Goal: Transaction & Acquisition: Obtain resource

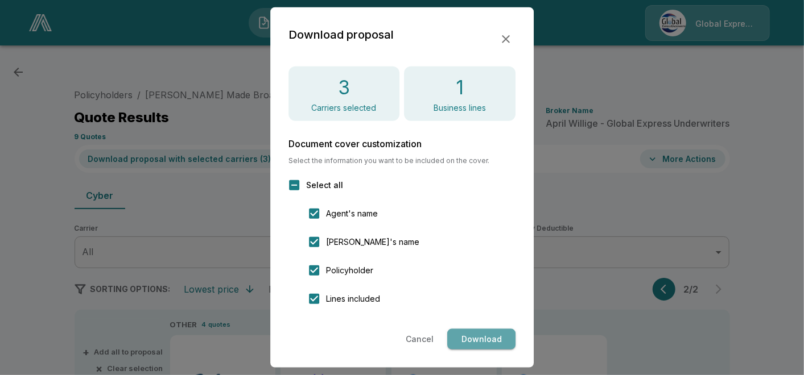
click at [482, 332] on button "Download" at bounding box center [481, 339] width 68 height 21
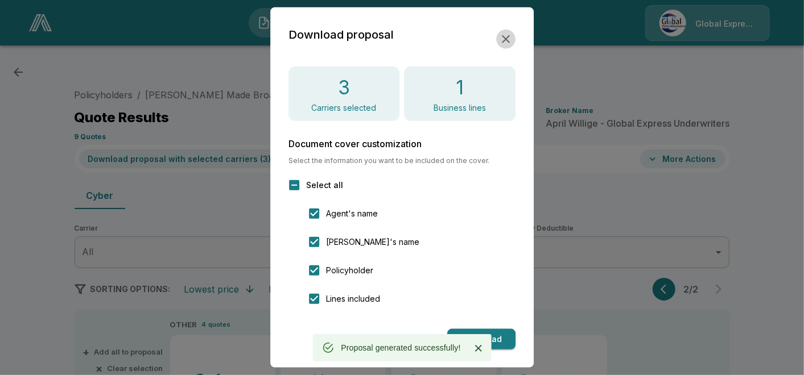
click at [509, 34] on icon "button" at bounding box center [506, 39] width 14 height 14
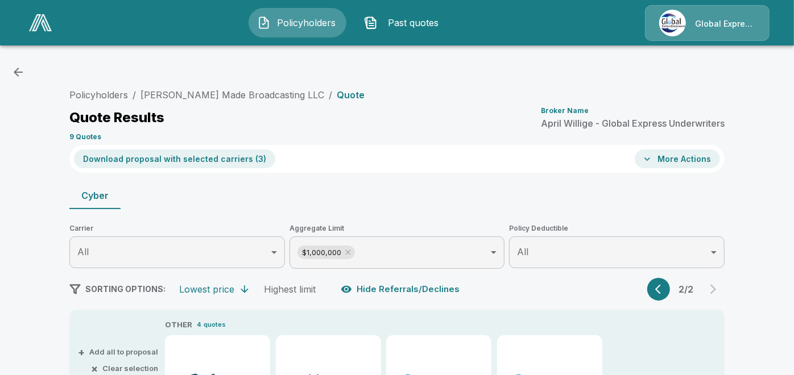
click at [653, 158] on icon "button" at bounding box center [647, 159] width 11 height 11
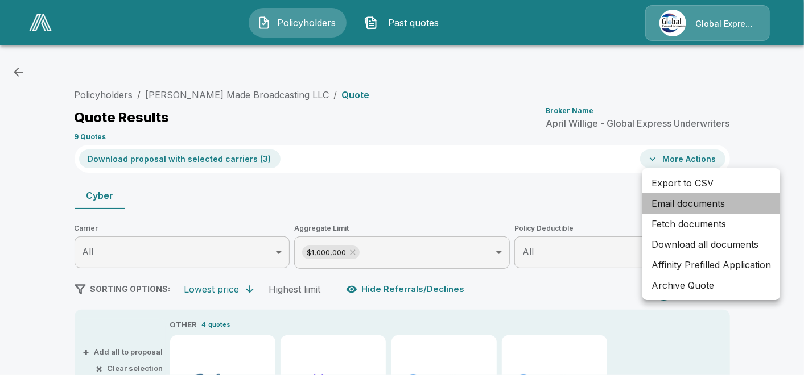
click at [691, 203] on li "Email documents" at bounding box center [711, 203] width 138 height 20
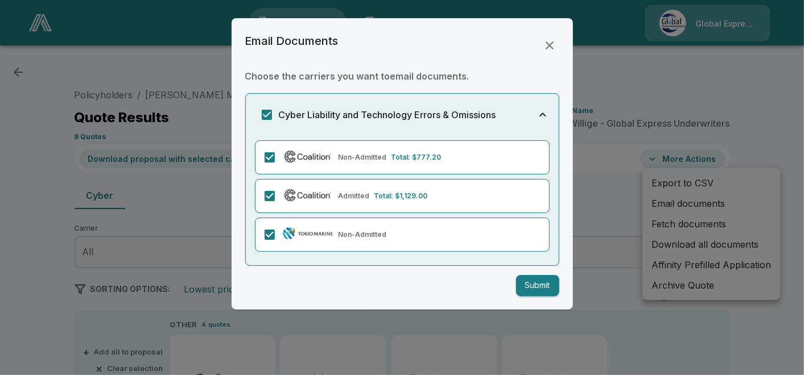
click at [534, 284] on button "Submit" at bounding box center [537, 285] width 43 height 21
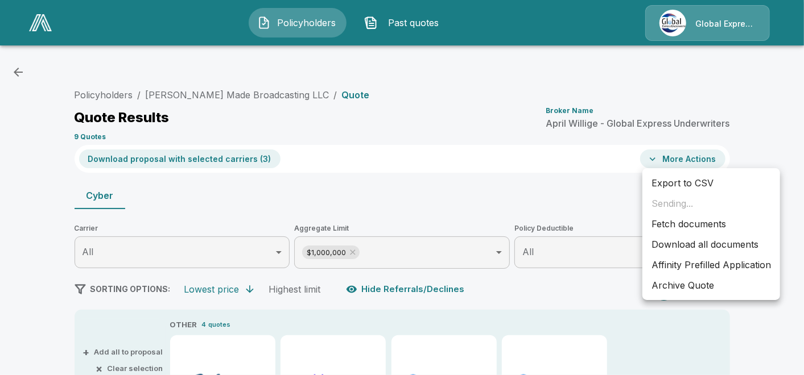
click at [671, 261] on li "Affinity Prefilled Application" at bounding box center [711, 265] width 138 height 20
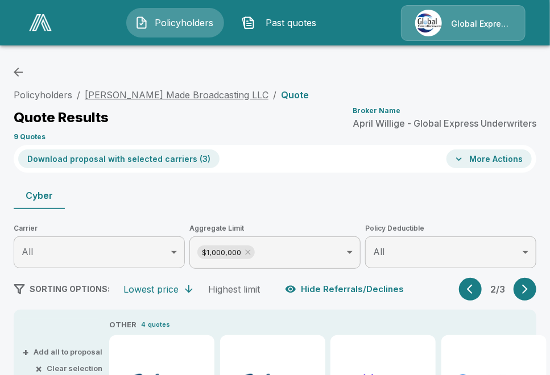
click at [189, 96] on link "Taylor Made Broadcasting LLC" at bounding box center [177, 94] width 184 height 11
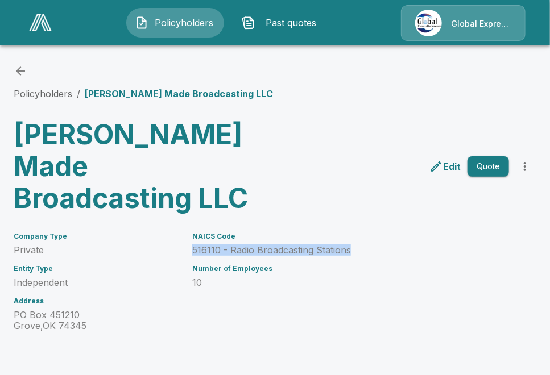
drag, startPoint x: 198, startPoint y: 218, endPoint x: 356, endPoint y: 217, distance: 158.2
click at [356, 245] on p "516110 - Radio Broadcasting Stations" at bounding box center [319, 250] width 255 height 11
copy p "516110 - Radio Broadcasting Stations"
click at [321, 74] on div "Policyholders / Taylor Made Broadcasting LLC" at bounding box center [275, 82] width 523 height 36
click at [53, 94] on link "Policyholders" at bounding box center [43, 93] width 59 height 11
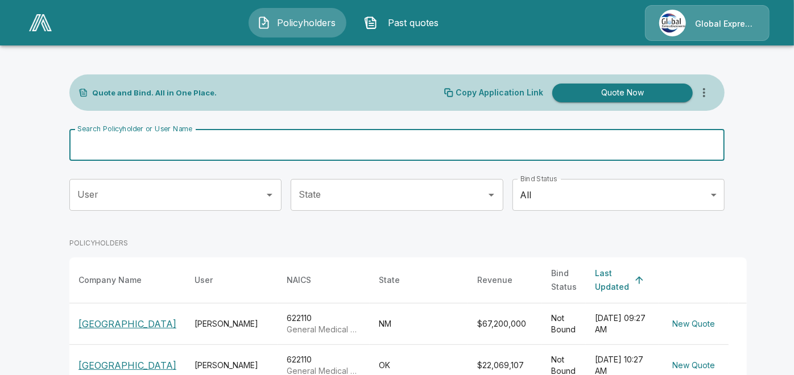
click at [296, 142] on input "Search Policyholder or User Name" at bounding box center [390, 145] width 643 height 32
paste input "**********"
type input "**********"
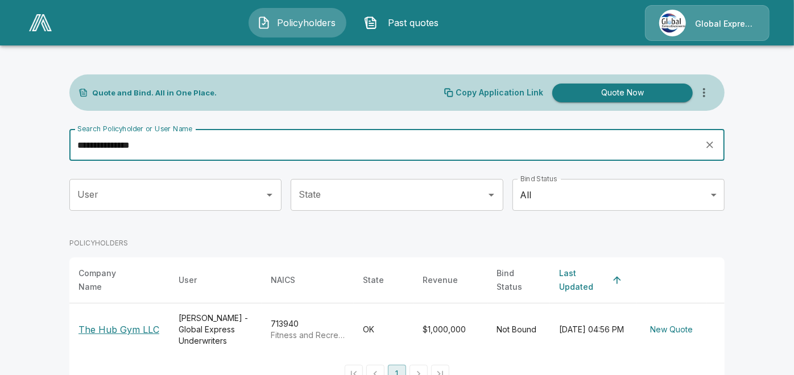
click at [135, 323] on p "The Hub Gym LLC" at bounding box center [119, 330] width 81 height 14
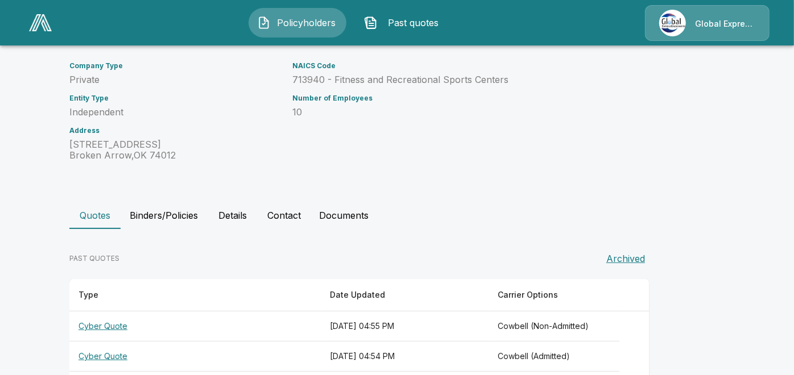
scroll to position [131, 0]
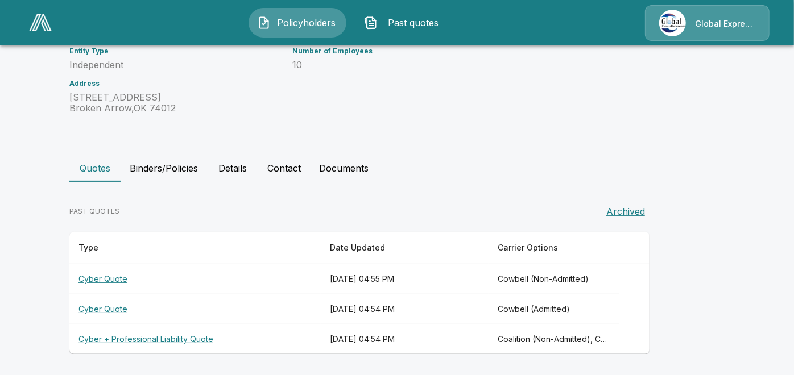
click at [158, 336] on th "Cyber + Professional Liability Quote" at bounding box center [194, 340] width 251 height 30
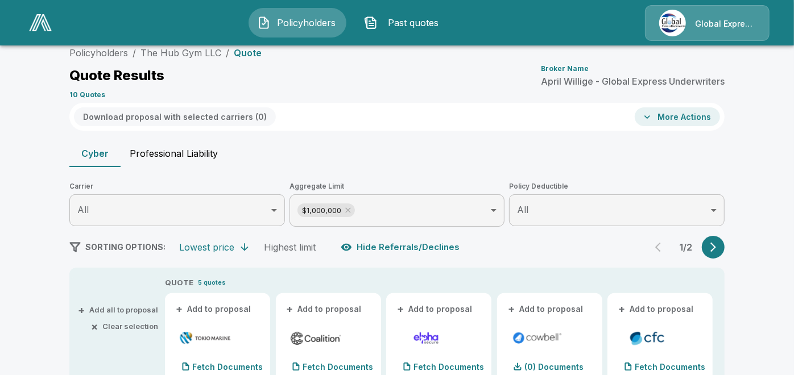
scroll to position [131, 0]
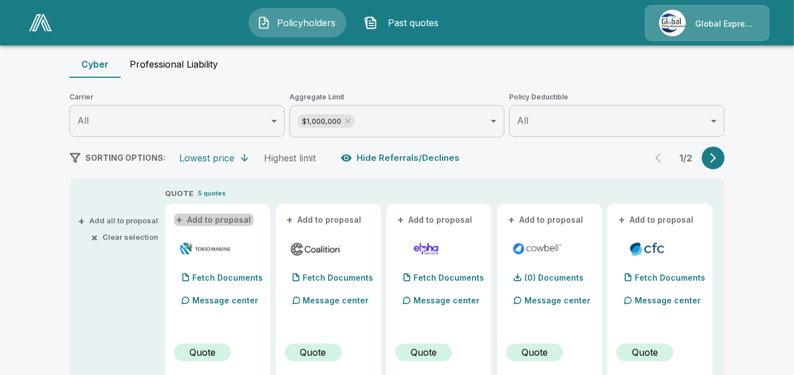
click at [234, 221] on button "+ Add to proposal" at bounding box center [214, 220] width 80 height 13
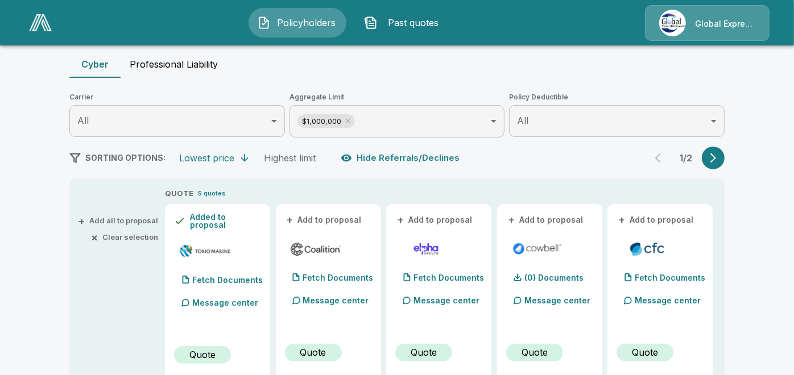
click at [319, 218] on button "+ Add to proposal" at bounding box center [325, 220] width 80 height 13
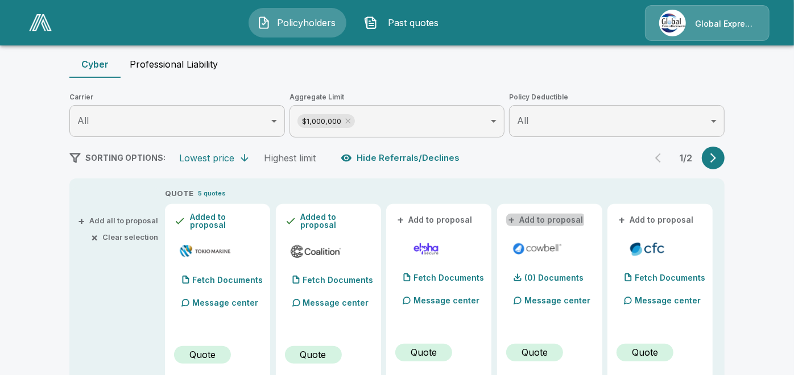
click at [531, 221] on button "+ Add to proposal" at bounding box center [546, 220] width 80 height 13
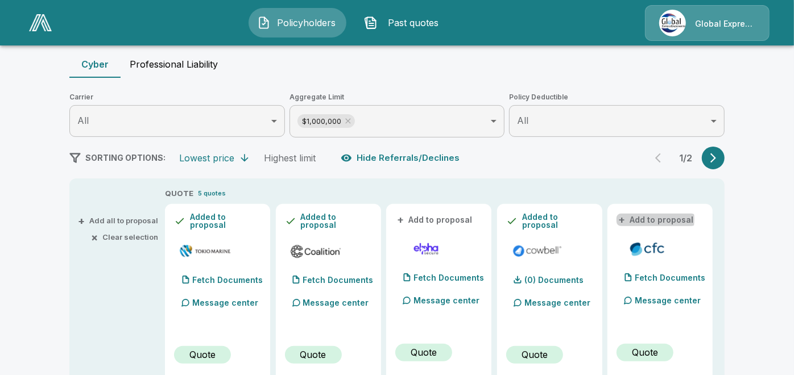
click at [642, 220] on button "+ Add to proposal" at bounding box center [657, 220] width 80 height 13
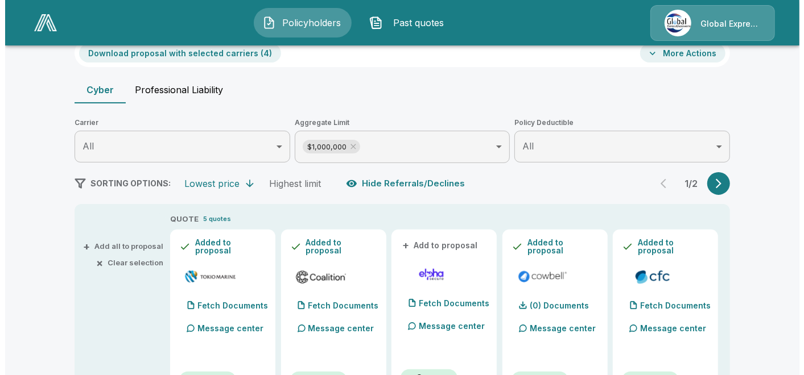
scroll to position [64, 0]
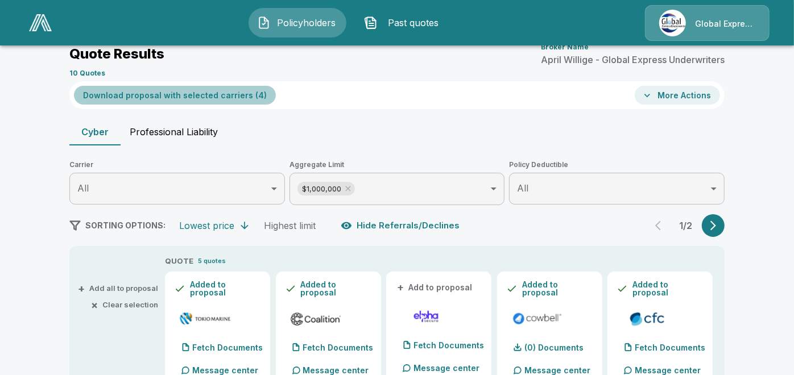
click at [232, 94] on button "Download proposal with selected carriers ( 4 )" at bounding box center [175, 95] width 202 height 19
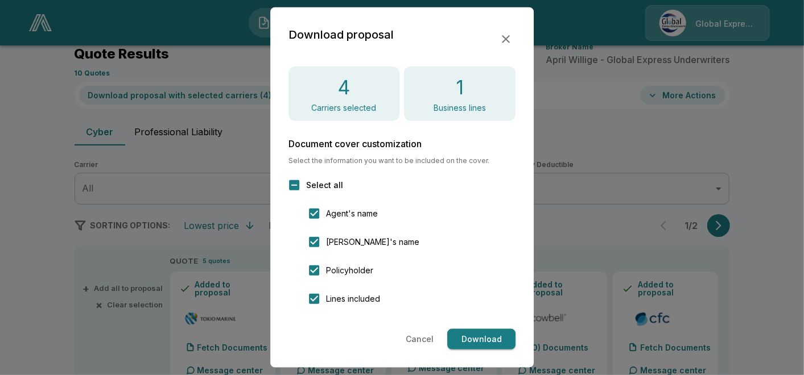
click at [469, 340] on button "Download" at bounding box center [481, 339] width 68 height 21
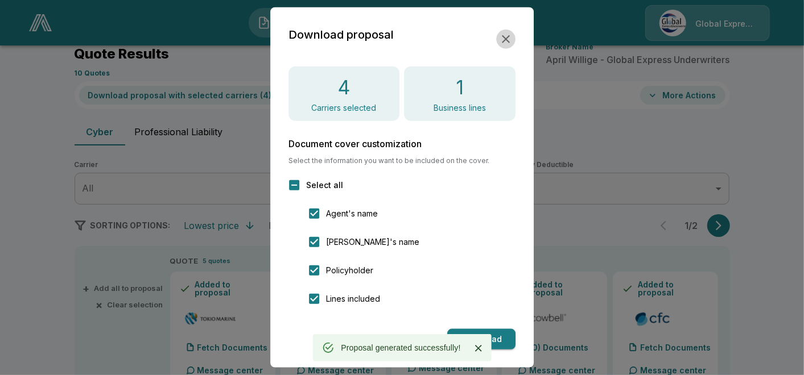
click at [509, 35] on icon "button" at bounding box center [506, 39] width 8 height 8
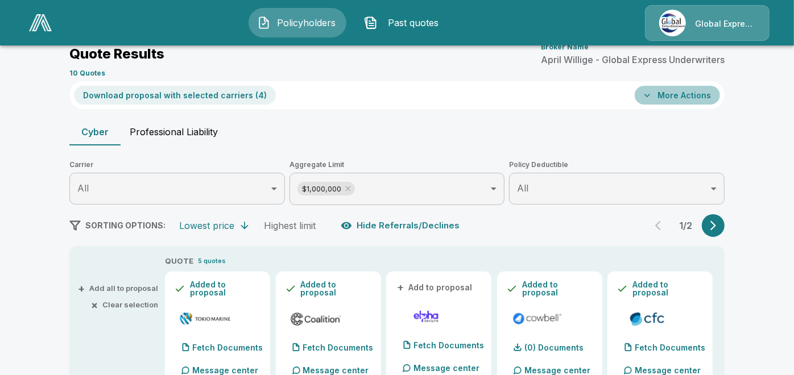
click at [675, 92] on button "More Actions" at bounding box center [677, 95] width 85 height 19
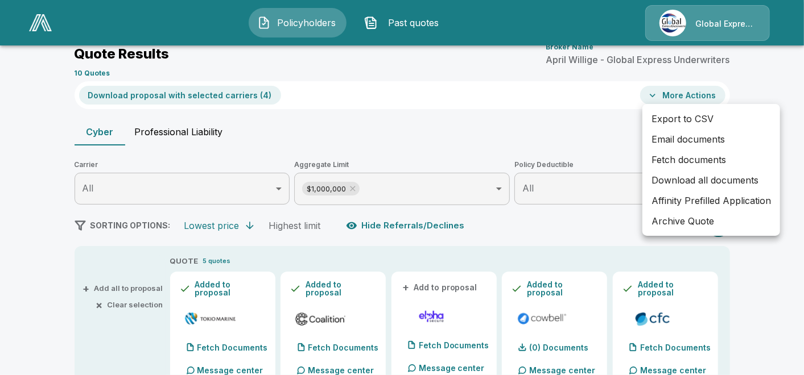
click at [676, 139] on li "Email documents" at bounding box center [711, 139] width 138 height 20
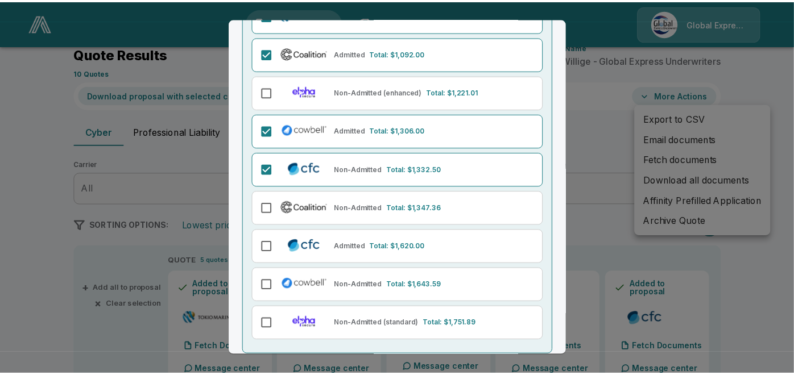
scroll to position [182, 0]
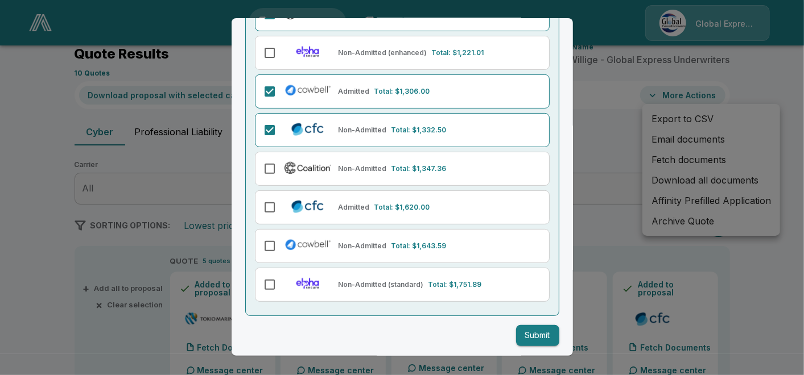
click at [530, 330] on button "Submit" at bounding box center [537, 335] width 43 height 21
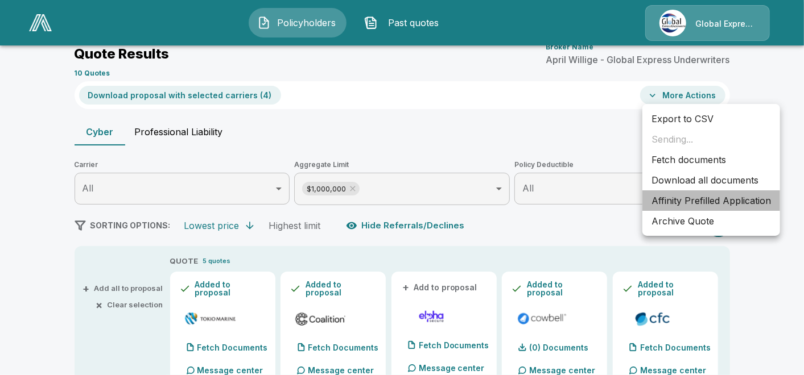
click at [686, 200] on li "Affinity Prefilled Application" at bounding box center [711, 201] width 138 height 20
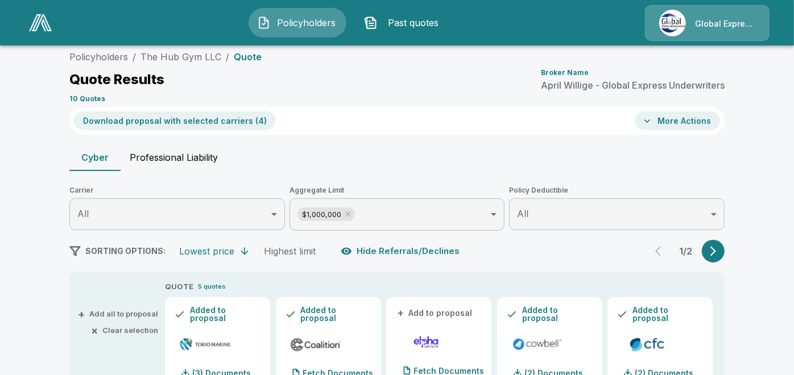
scroll to position [13, 0]
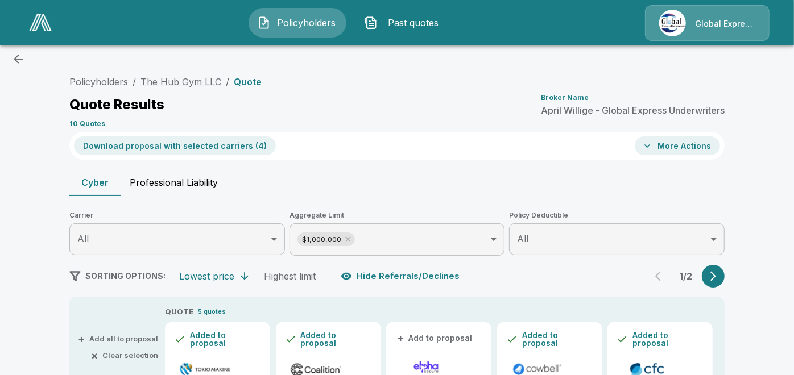
click at [202, 79] on link "The Hub Gym LLC" at bounding box center [181, 81] width 81 height 11
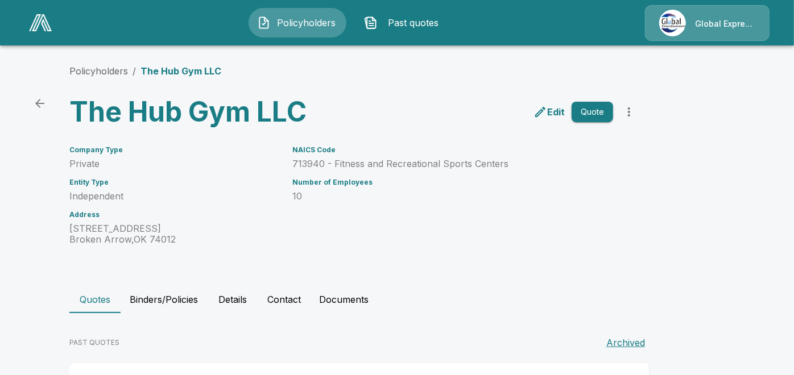
click at [368, 192] on p "10" at bounding box center [452, 196] width 321 height 11
click at [304, 163] on p "713940 - Fitness and Recreational Sports Centers" at bounding box center [452, 164] width 321 height 11
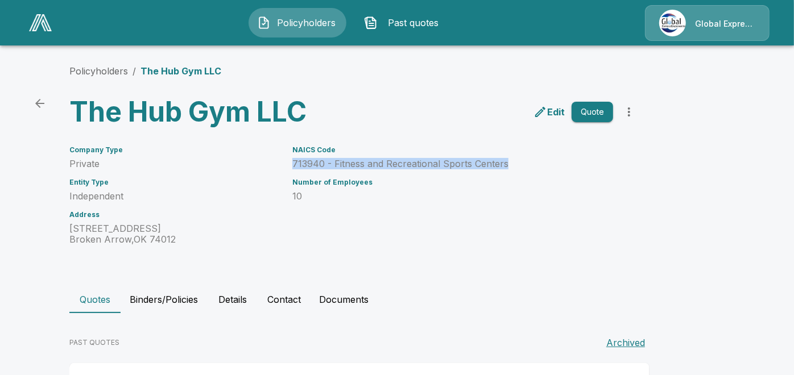
drag, startPoint x: 297, startPoint y: 161, endPoint x: 510, endPoint y: 164, distance: 212.8
click at [510, 164] on p "713940 - Fitness and Recreational Sports Centers" at bounding box center [452, 164] width 321 height 11
copy p "713940 - Fitness and Recreational Sports Centers"
click at [496, 29] on div "Policyholders Past quotes Global Express Underwriters" at bounding box center [397, 23] width 773 height 36
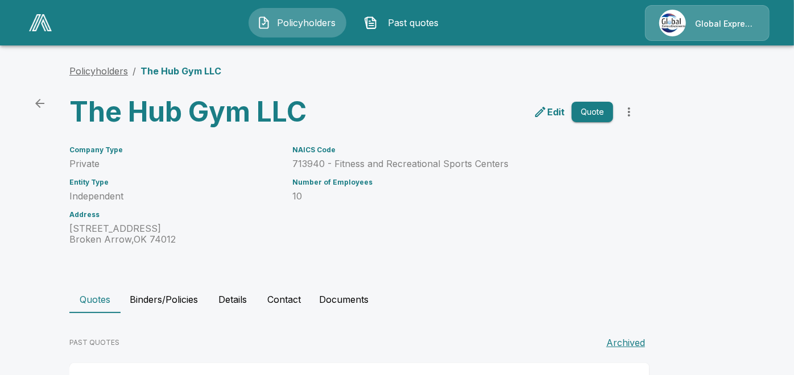
click at [94, 69] on link "Policyholders" at bounding box center [98, 70] width 59 height 11
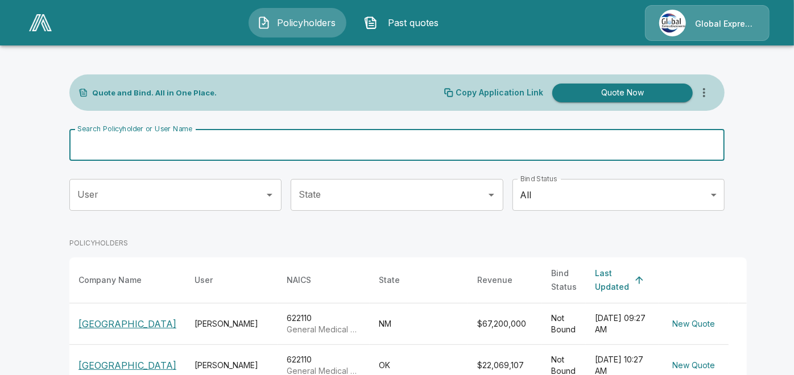
click at [319, 146] on input "Search Policyholder or User Name" at bounding box center [390, 145] width 643 height 32
paste input "**********"
type input "**********"
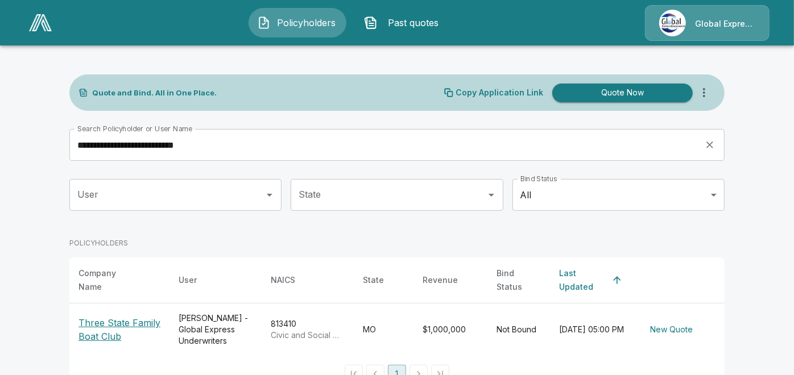
click at [148, 316] on p "Three State Family Boat Club" at bounding box center [120, 329] width 82 height 27
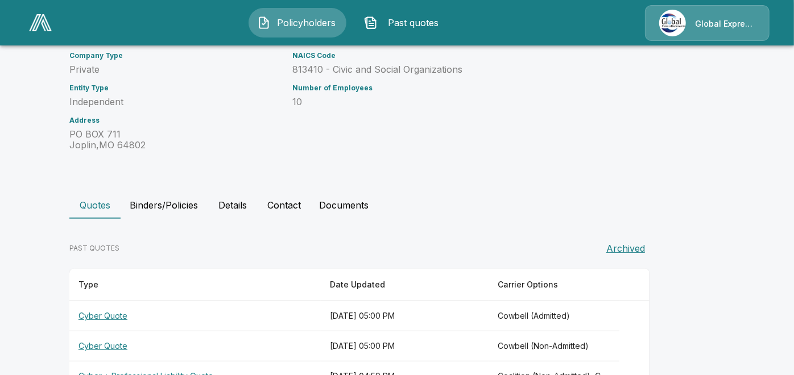
scroll to position [163, 0]
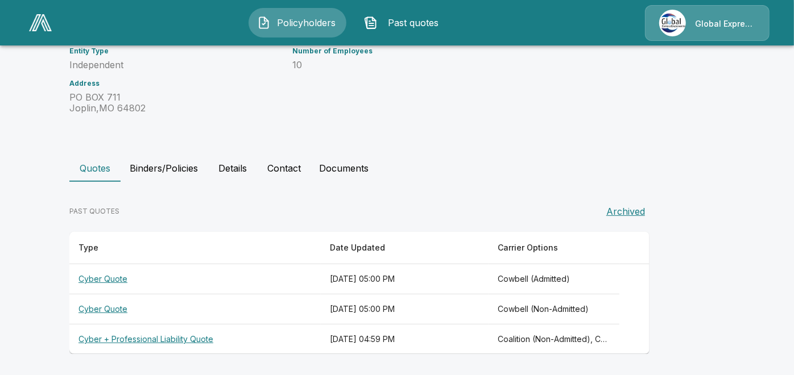
drag, startPoint x: 162, startPoint y: 337, endPoint x: 125, endPoint y: 339, distance: 36.5
drag, startPoint x: 125, startPoint y: 339, endPoint x: 107, endPoint y: 335, distance: 18.8
click at [108, 339] on th "Cyber + Professional Liability Quote" at bounding box center [194, 340] width 251 height 30
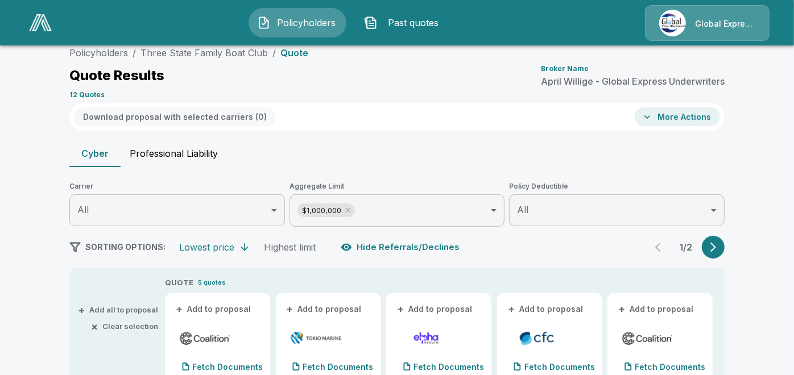
scroll to position [163, 0]
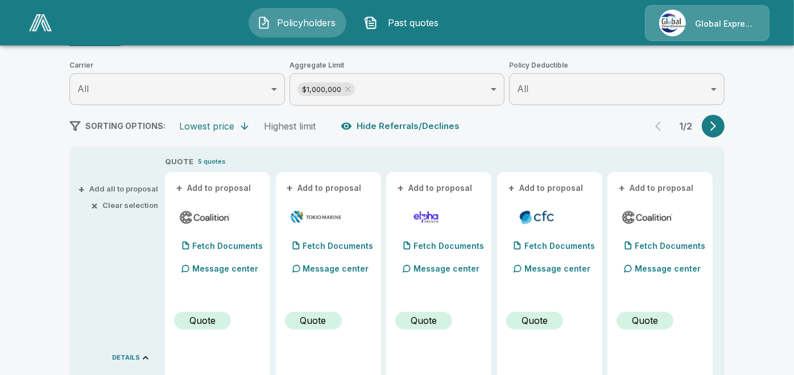
click at [211, 188] on button "+ Add to proposal" at bounding box center [214, 188] width 80 height 13
click at [336, 187] on button "+ Add to proposal" at bounding box center [325, 188] width 80 height 13
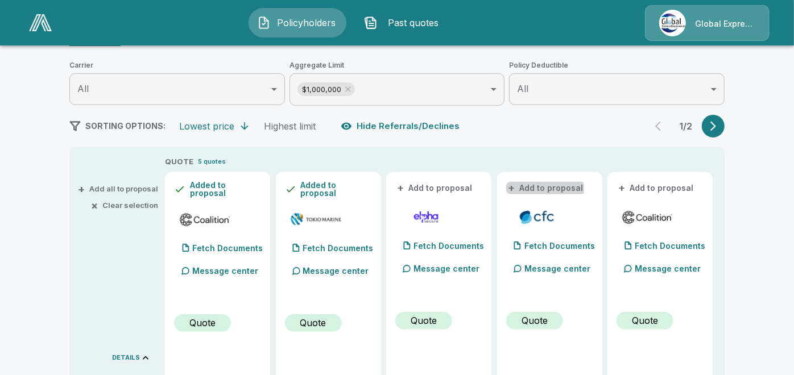
drag, startPoint x: 542, startPoint y: 185, endPoint x: 530, endPoint y: 190, distance: 13.0
click at [530, 190] on button "+ Add to proposal" at bounding box center [546, 188] width 80 height 13
click at [651, 183] on button "+ Add to proposal" at bounding box center [657, 188] width 80 height 13
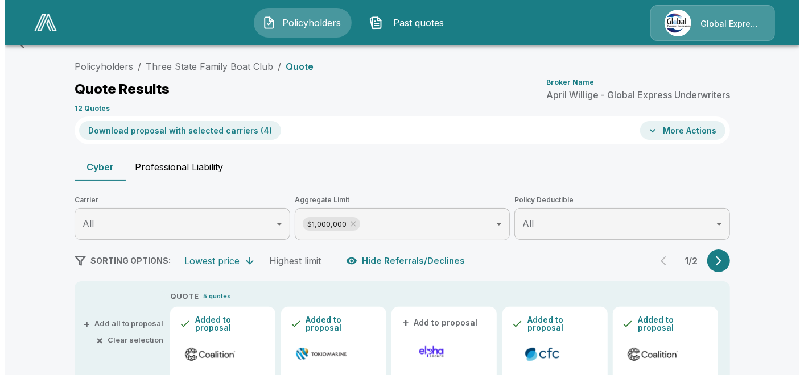
scroll to position [0, 0]
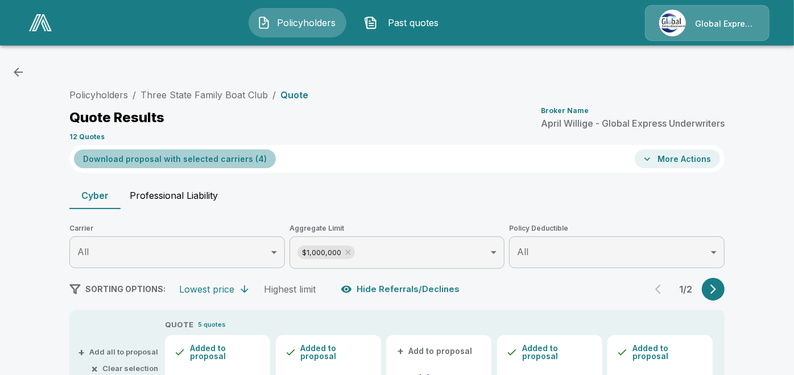
click at [232, 155] on button "Download proposal with selected carriers ( 4 )" at bounding box center [175, 159] width 202 height 19
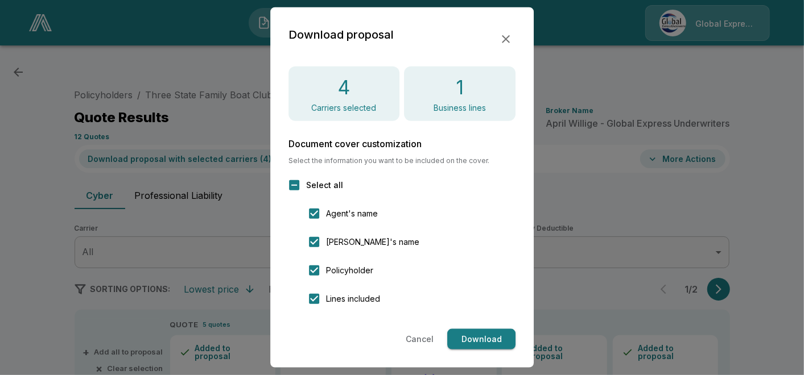
click at [460, 348] on button "Download" at bounding box center [481, 339] width 68 height 21
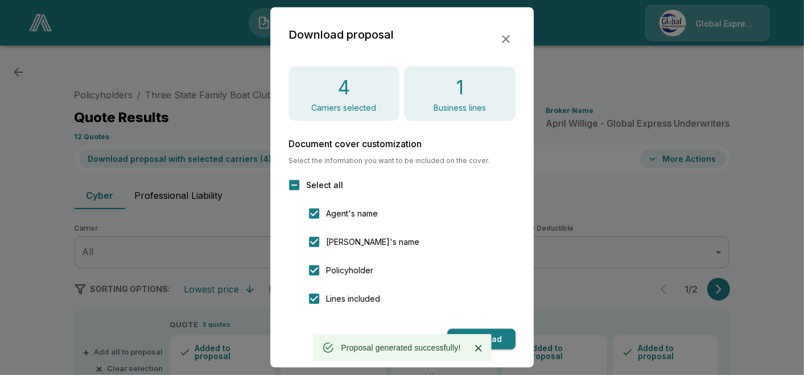
click at [509, 40] on icon "button" at bounding box center [506, 39] width 14 height 14
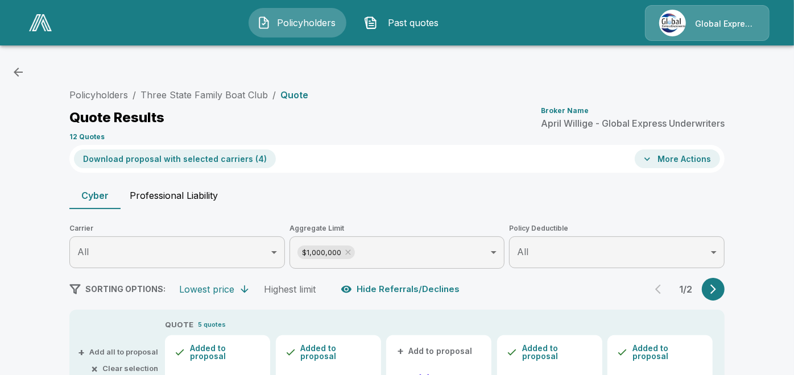
click at [676, 155] on button "More Actions" at bounding box center [677, 159] width 85 height 19
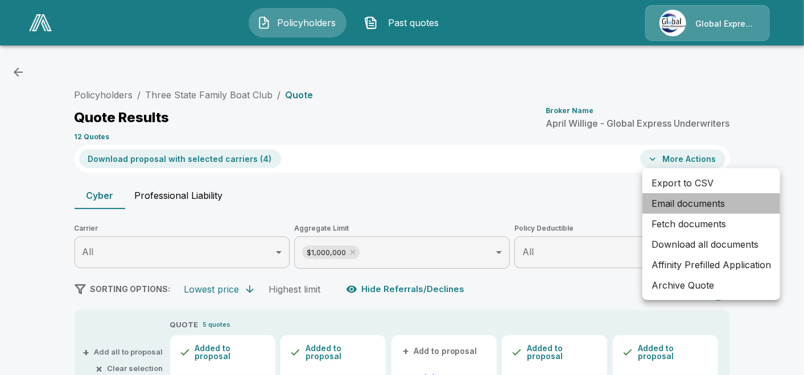
click at [671, 201] on li "Email documents" at bounding box center [711, 203] width 138 height 20
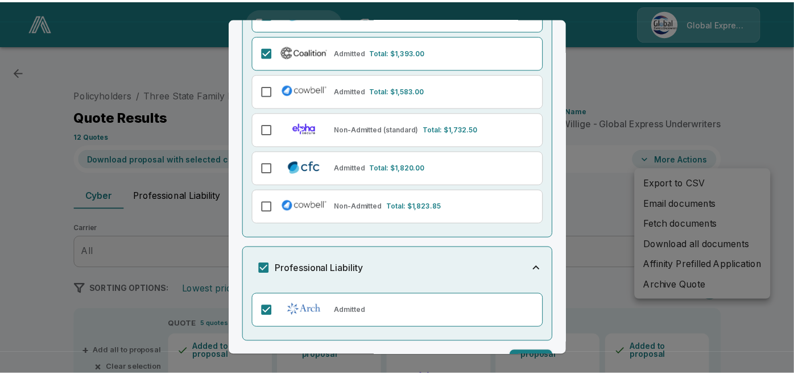
scroll to position [286, 0]
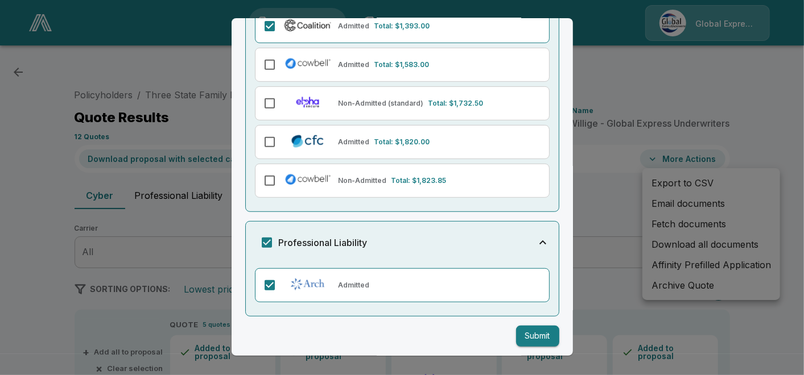
click at [520, 332] on button "Submit" at bounding box center [537, 336] width 43 height 21
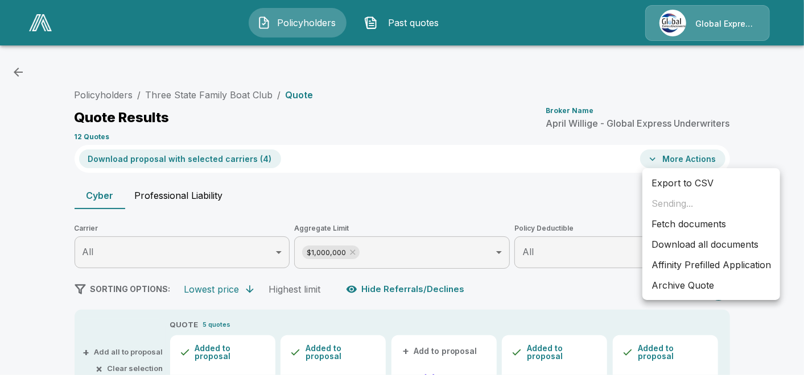
click at [697, 264] on li "Affinity Prefilled Application" at bounding box center [711, 265] width 138 height 20
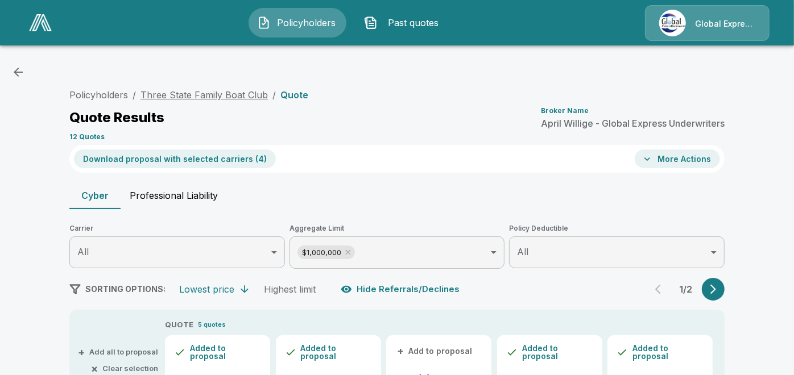
click at [232, 94] on link "Three State Family Boat Club" at bounding box center [204, 94] width 127 height 11
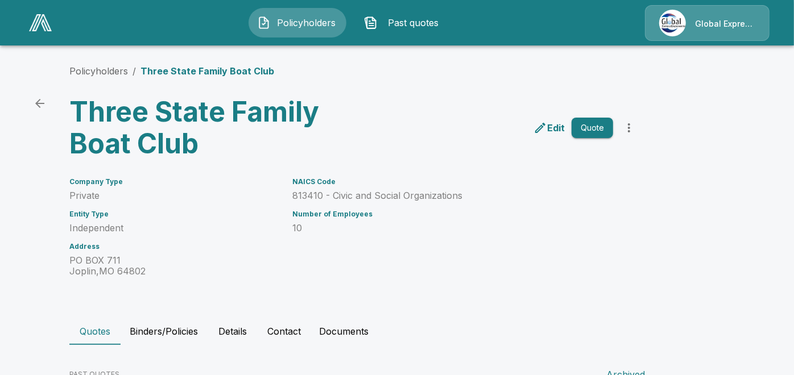
click at [311, 195] on p "813410 - Civic and Social Organizations" at bounding box center [452, 196] width 321 height 11
drag, startPoint x: 296, startPoint y: 195, endPoint x: 470, endPoint y: 193, distance: 173.5
click at [470, 193] on div "NAICS Code 813410 - Civic and Social Organizations Number of Employees 10" at bounding box center [446, 220] width 335 height 113
drag, startPoint x: 470, startPoint y: 193, endPoint x: 460, endPoint y: 195, distance: 10.4
copy p "813410 - Civic and Social Organizations"
